Goal: Transaction & Acquisition: Subscribe to service/newsletter

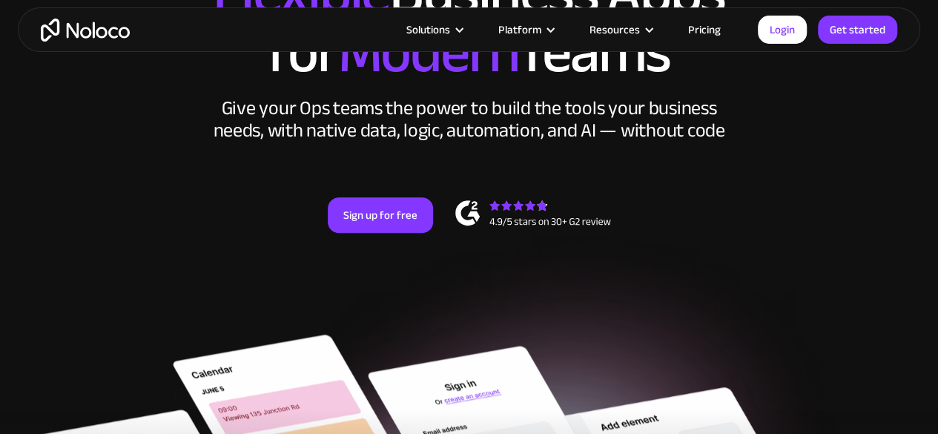
scroll to position [166, 0]
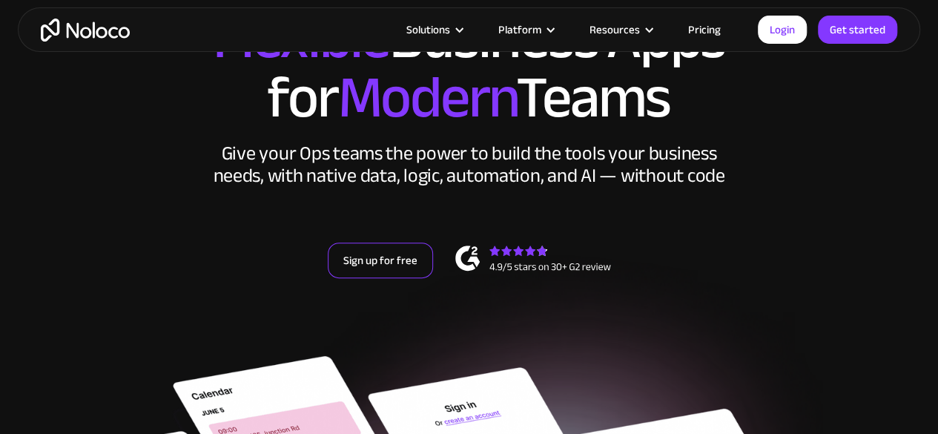
click at [402, 268] on link "Sign up for free" at bounding box center [380, 260] width 105 height 36
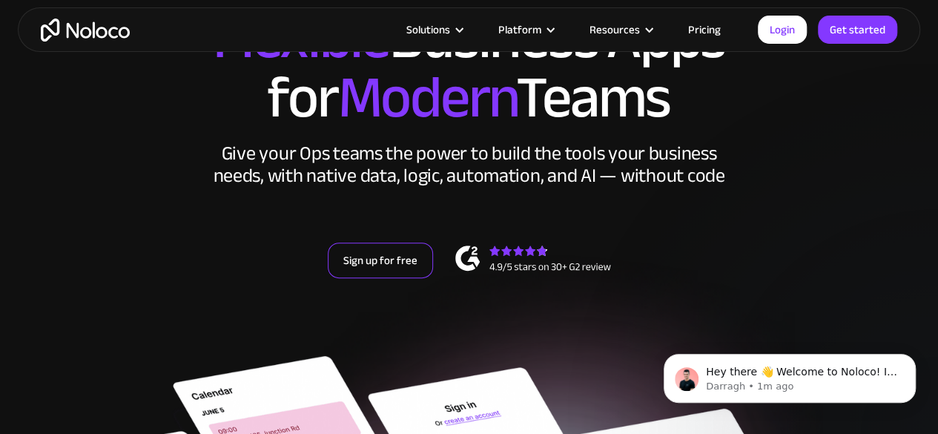
scroll to position [0, 0]
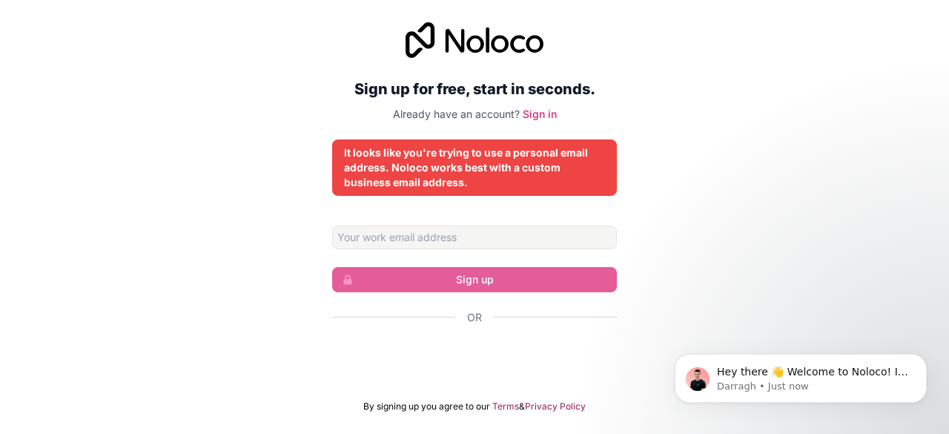
click at [562, 248] on form "Sign up Or By signing up you agree to our Terms & Privacy Policy" at bounding box center [474, 318] width 285 height 187
click at [562, 232] on input "Email address" at bounding box center [474, 237] width 285 height 24
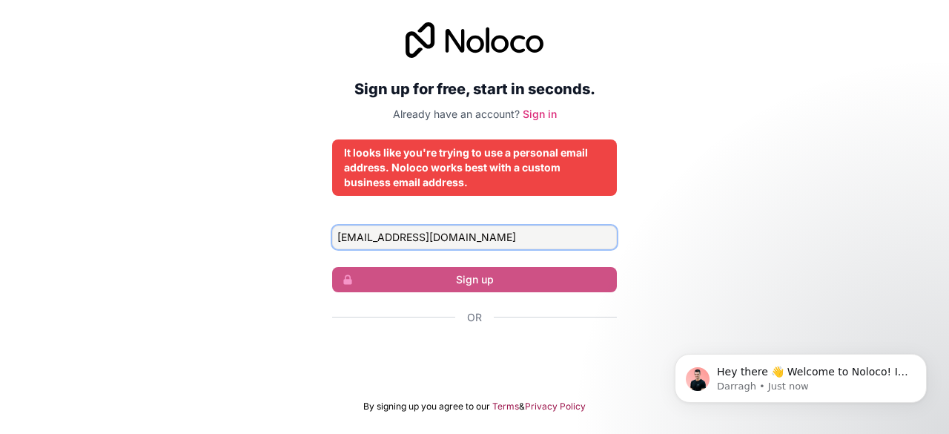
type input "[EMAIL_ADDRESS][DOMAIN_NAME]"
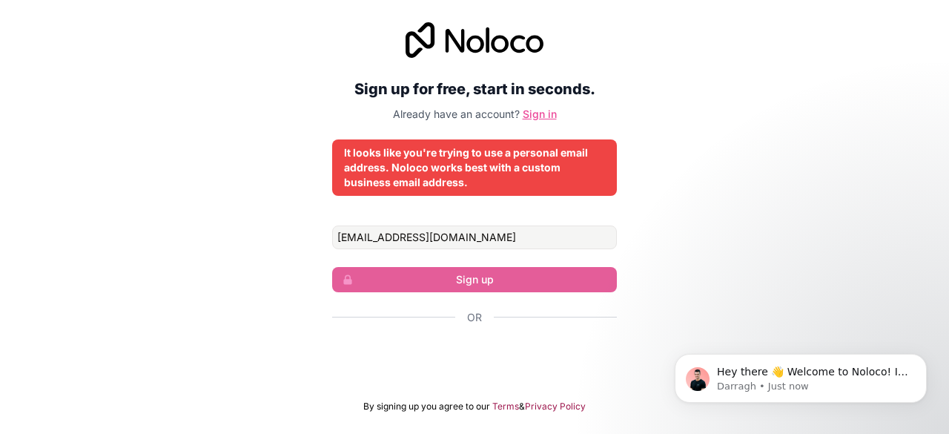
click at [543, 113] on link "Sign in" at bounding box center [540, 113] width 34 height 13
